Goal: Task Accomplishment & Management: Use online tool/utility

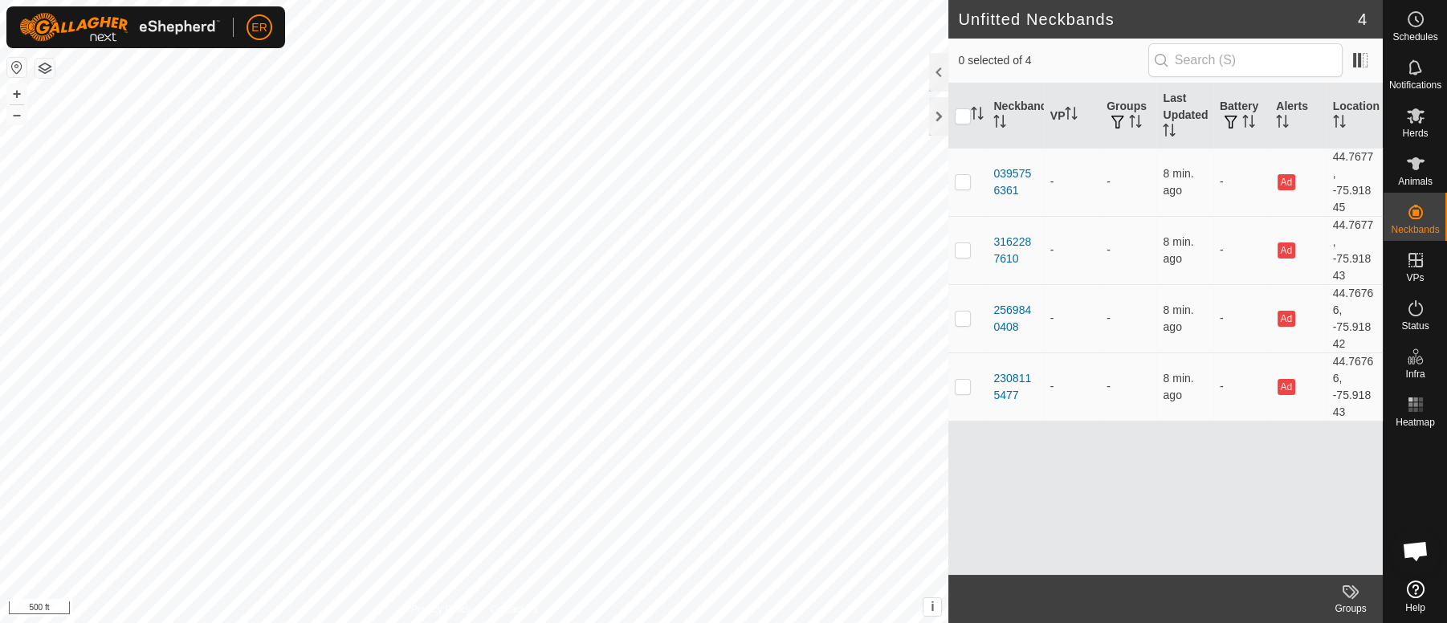
scroll to position [14029, 0]
click at [1414, 165] on icon at bounding box center [1415, 163] width 18 height 13
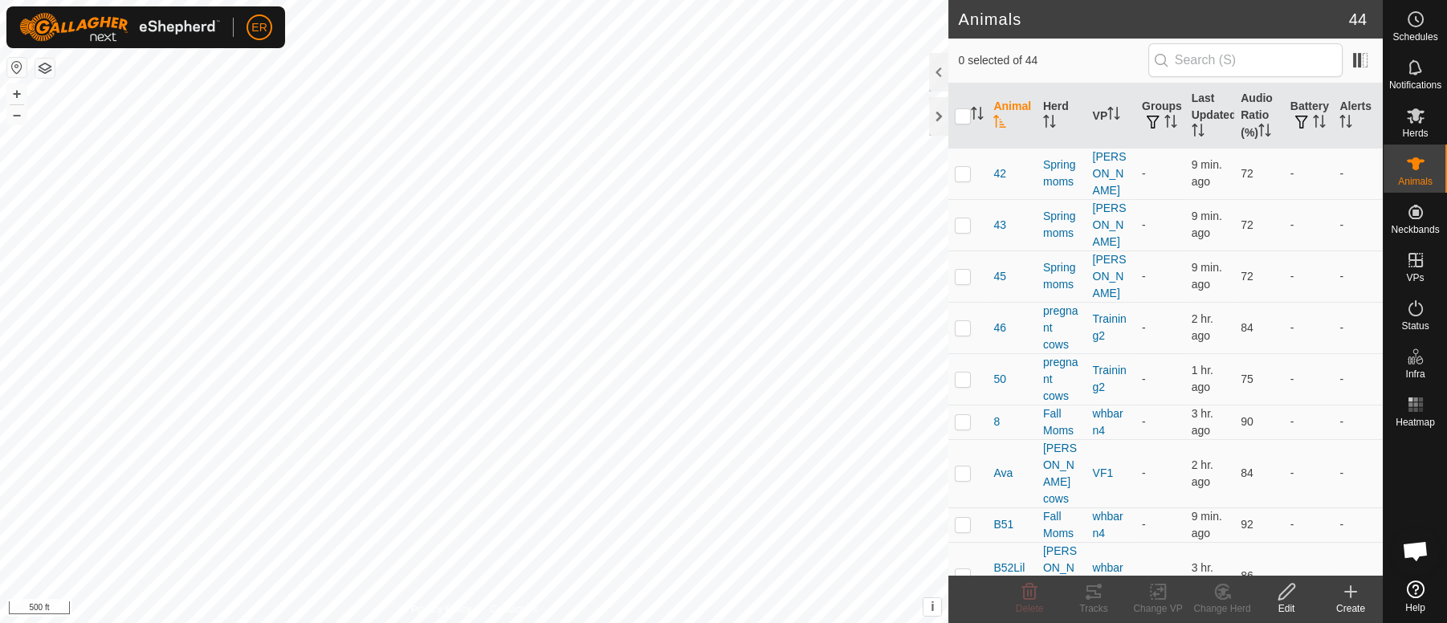
scroll to position [483, 0]
click at [965, 567] on p-checkbox at bounding box center [962, 573] width 16 height 13
checkbox input "true"
click at [1157, 592] on icon at bounding box center [1158, 591] width 20 height 19
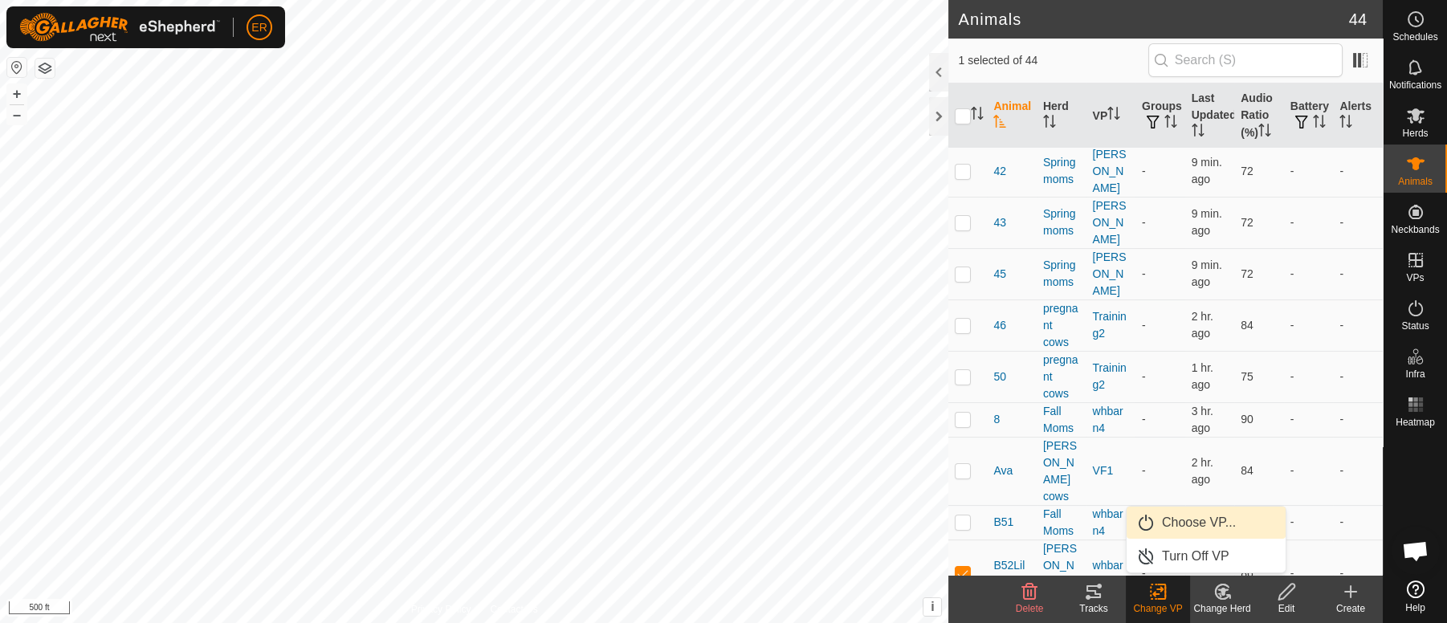
drag, startPoint x: 1189, startPoint y: 520, endPoint x: 1199, endPoint y: 523, distance: 10.7
click at [1199, 523] on link "Choose VP..." at bounding box center [1205, 523] width 159 height 32
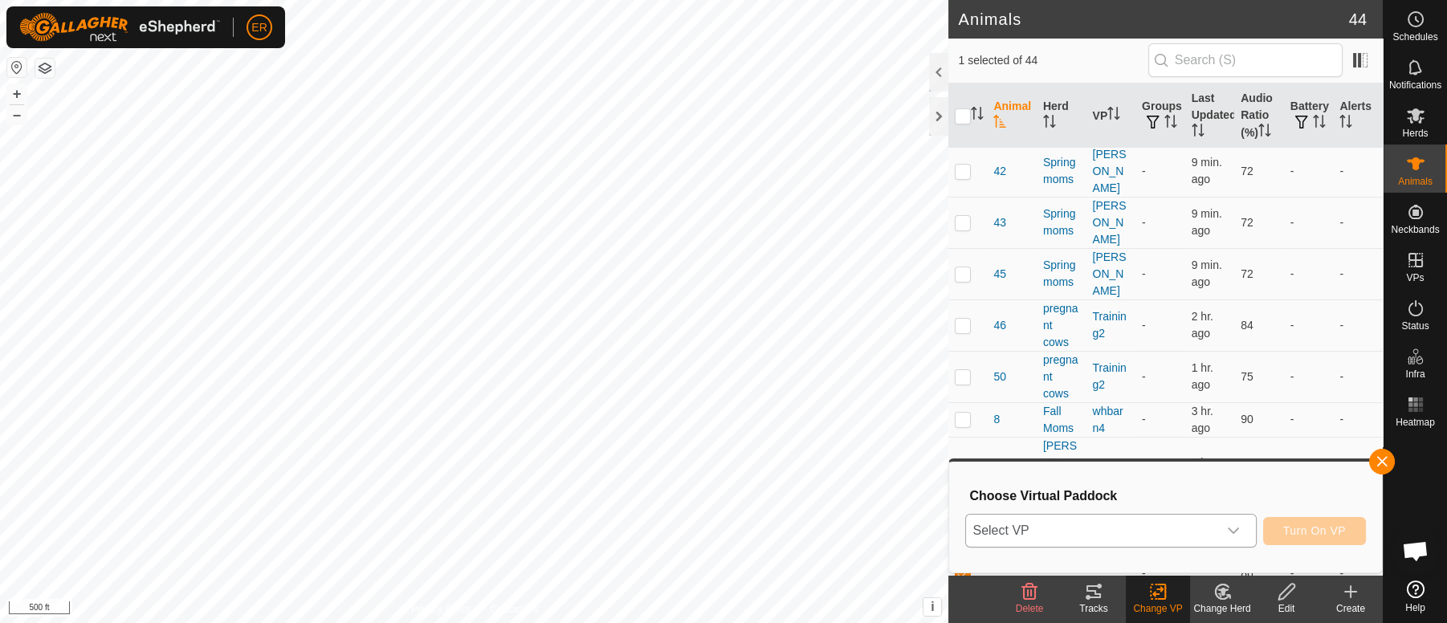
click at [1232, 531] on icon "dropdown trigger" at bounding box center [1233, 530] width 13 height 13
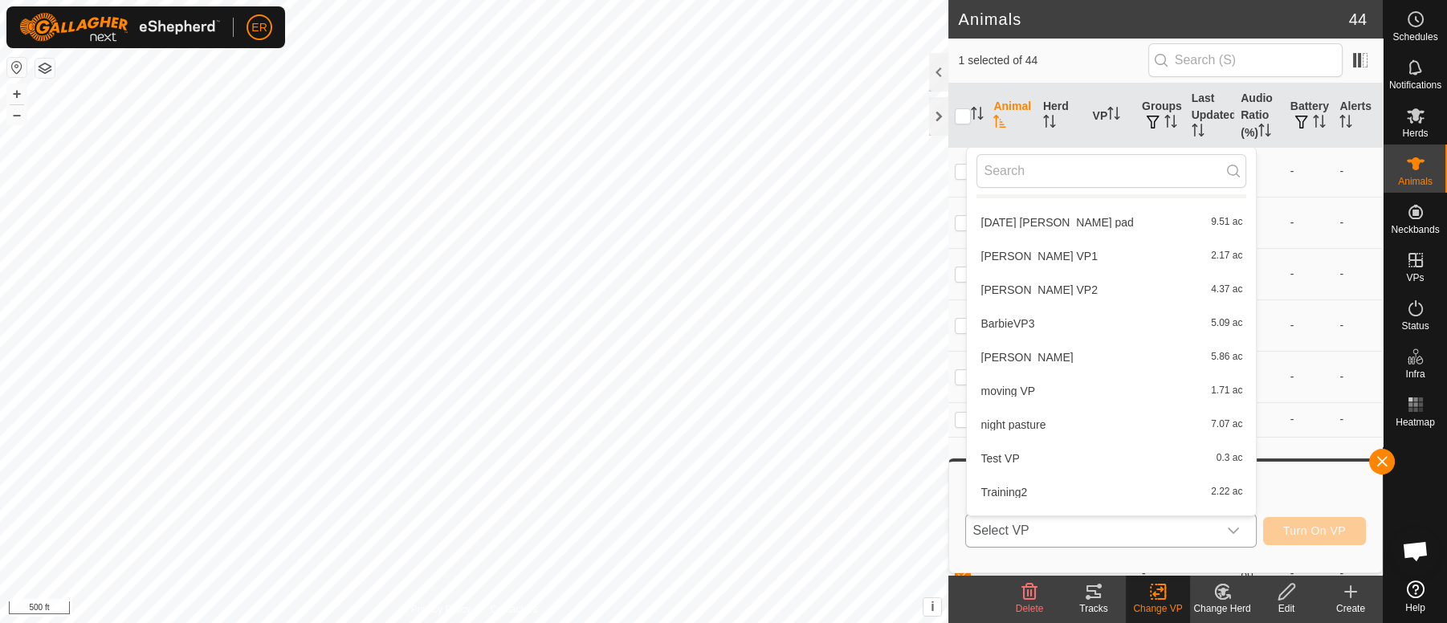
scroll to position [31, 0]
click at [994, 486] on li "Training2 2.22 ac" at bounding box center [1111, 486] width 289 height 32
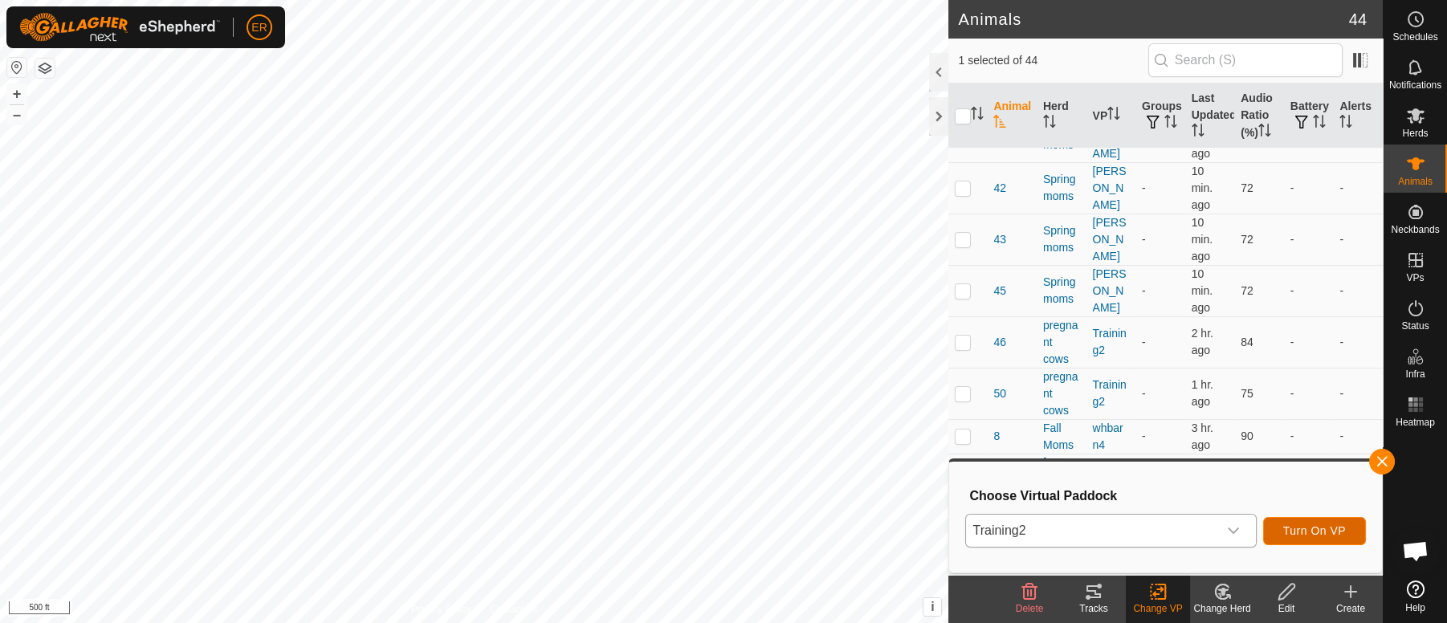
click at [1288, 531] on span "Turn On VP" at bounding box center [1314, 530] width 63 height 13
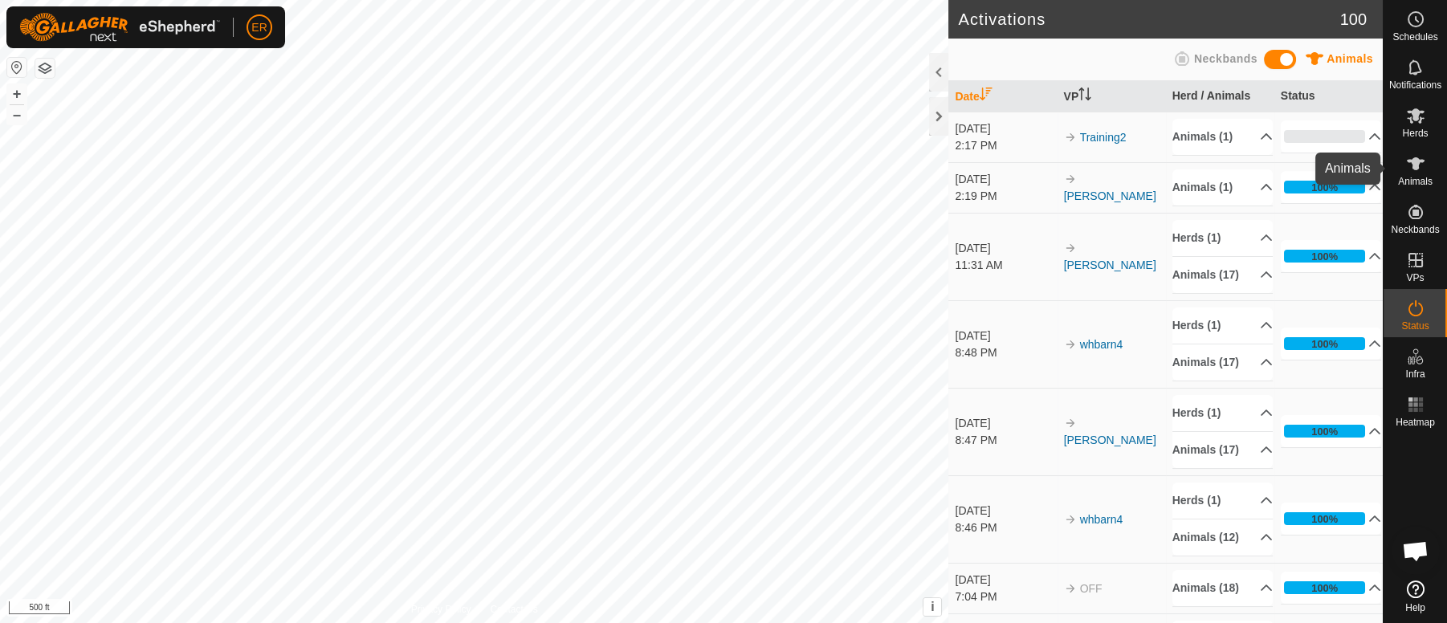
click at [1417, 169] on icon at bounding box center [1415, 163] width 18 height 13
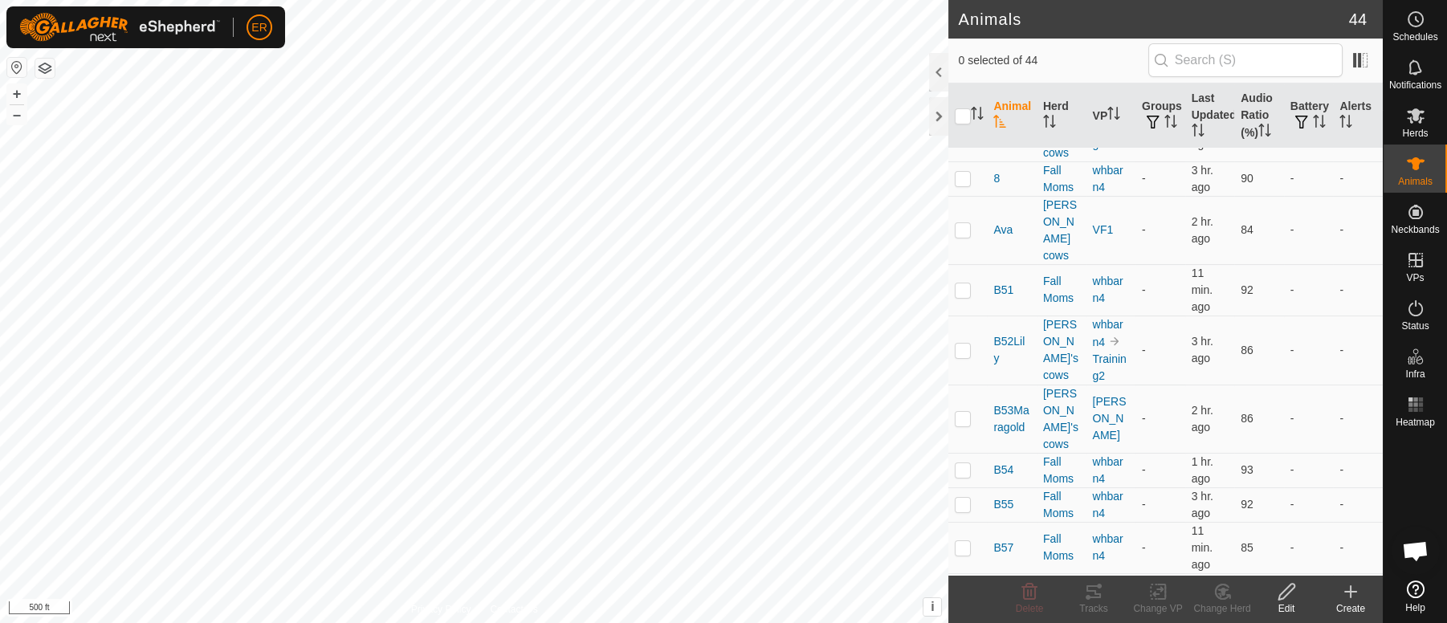
scroll to position [748, 0]
